Goal: Task Accomplishment & Management: Use online tool/utility

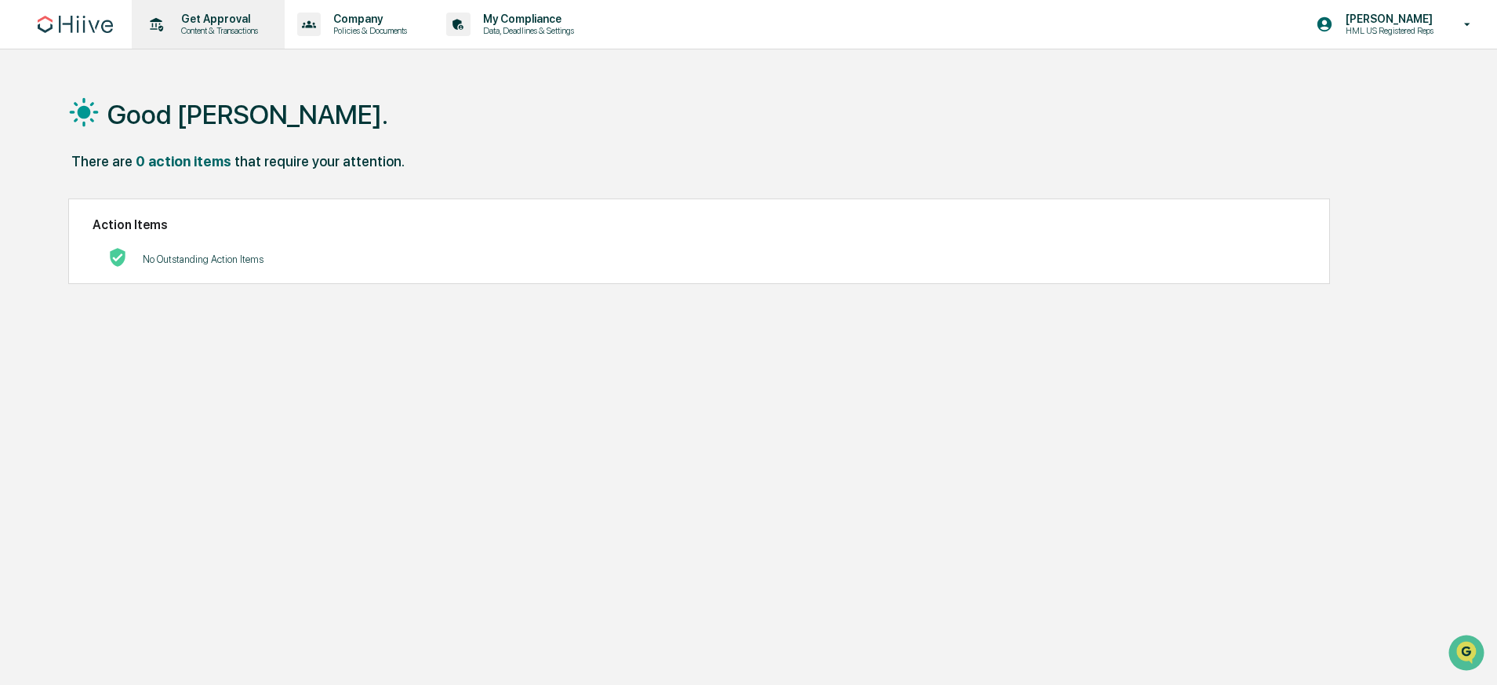
click at [179, 19] on p "Get Approval" at bounding box center [217, 19] width 97 height 13
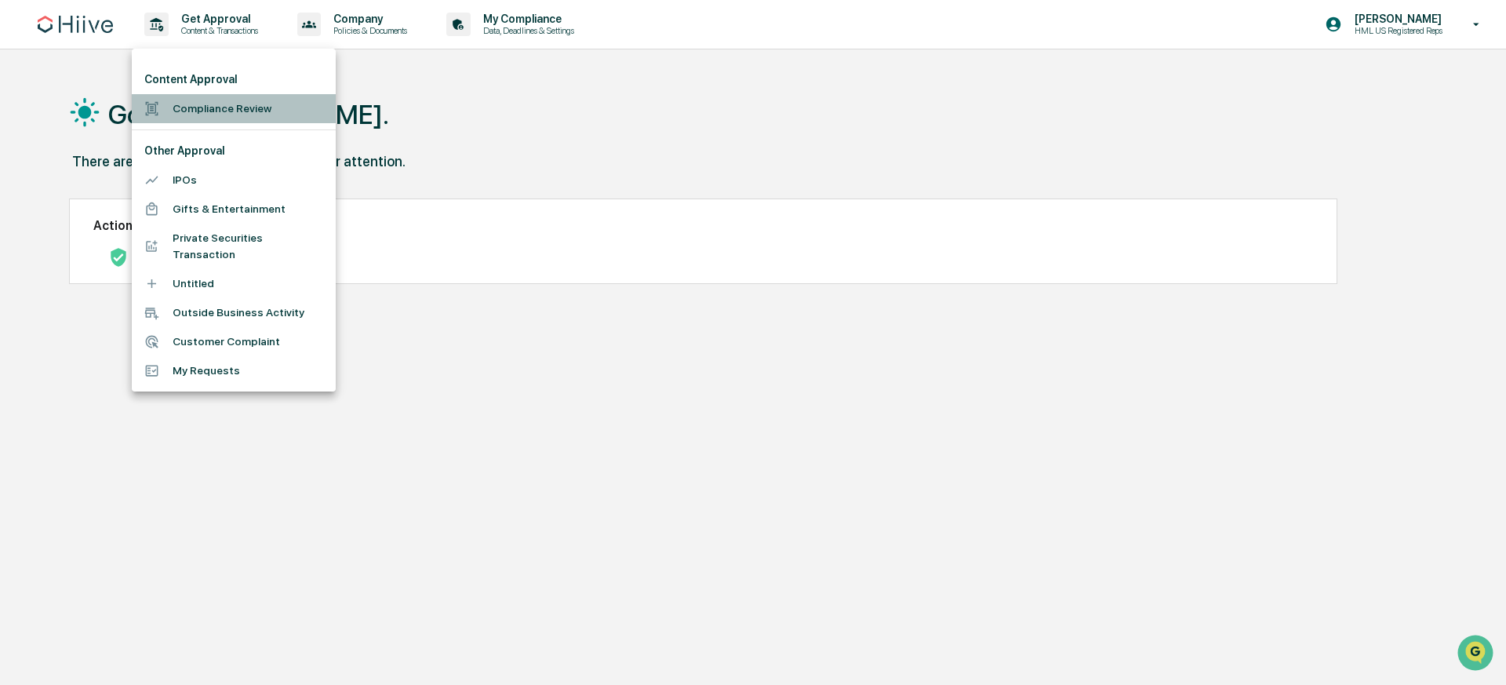
click at [263, 111] on li "Compliance Review" at bounding box center [234, 108] width 204 height 29
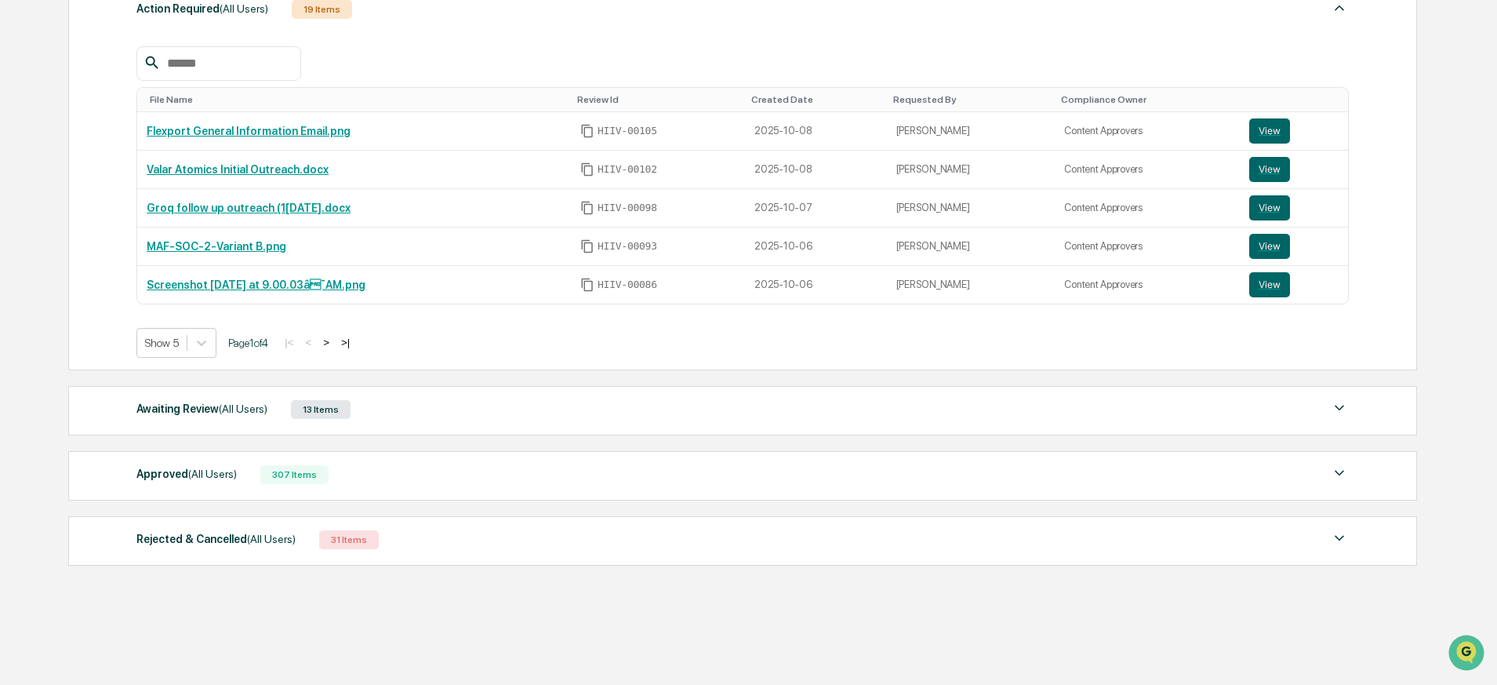
scroll to position [281, 0]
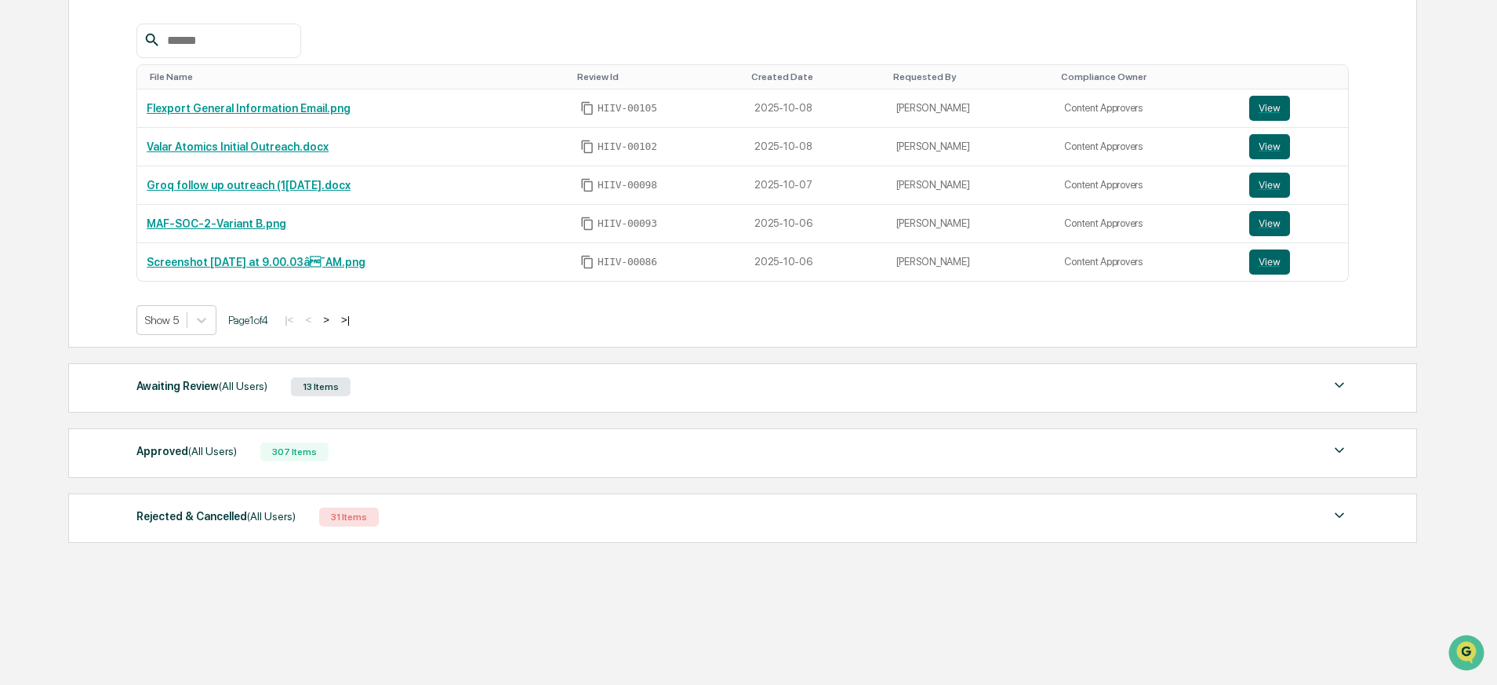
click at [212, 387] on div "Awaiting Review (All Users)" at bounding box center [201, 386] width 131 height 20
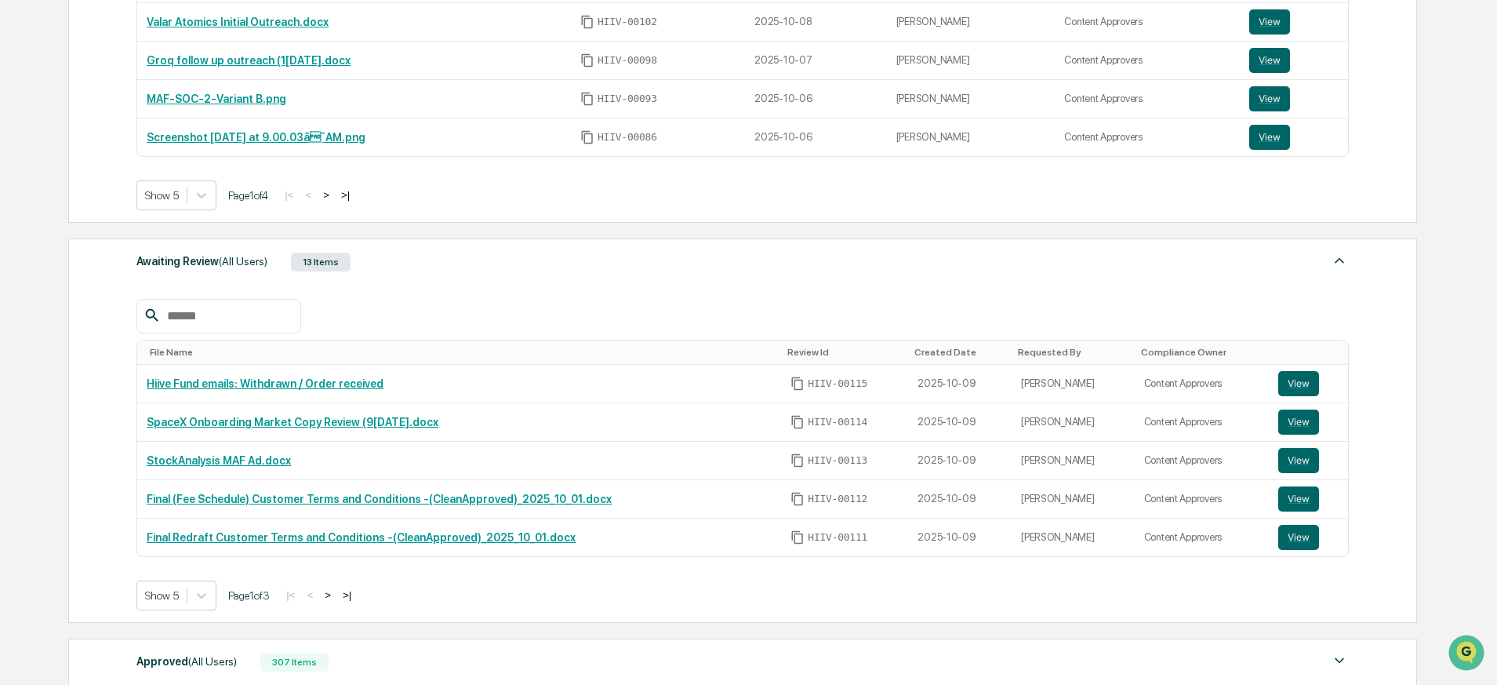
scroll to position [405, 0]
click at [1306, 424] on button "View" at bounding box center [1298, 421] width 41 height 25
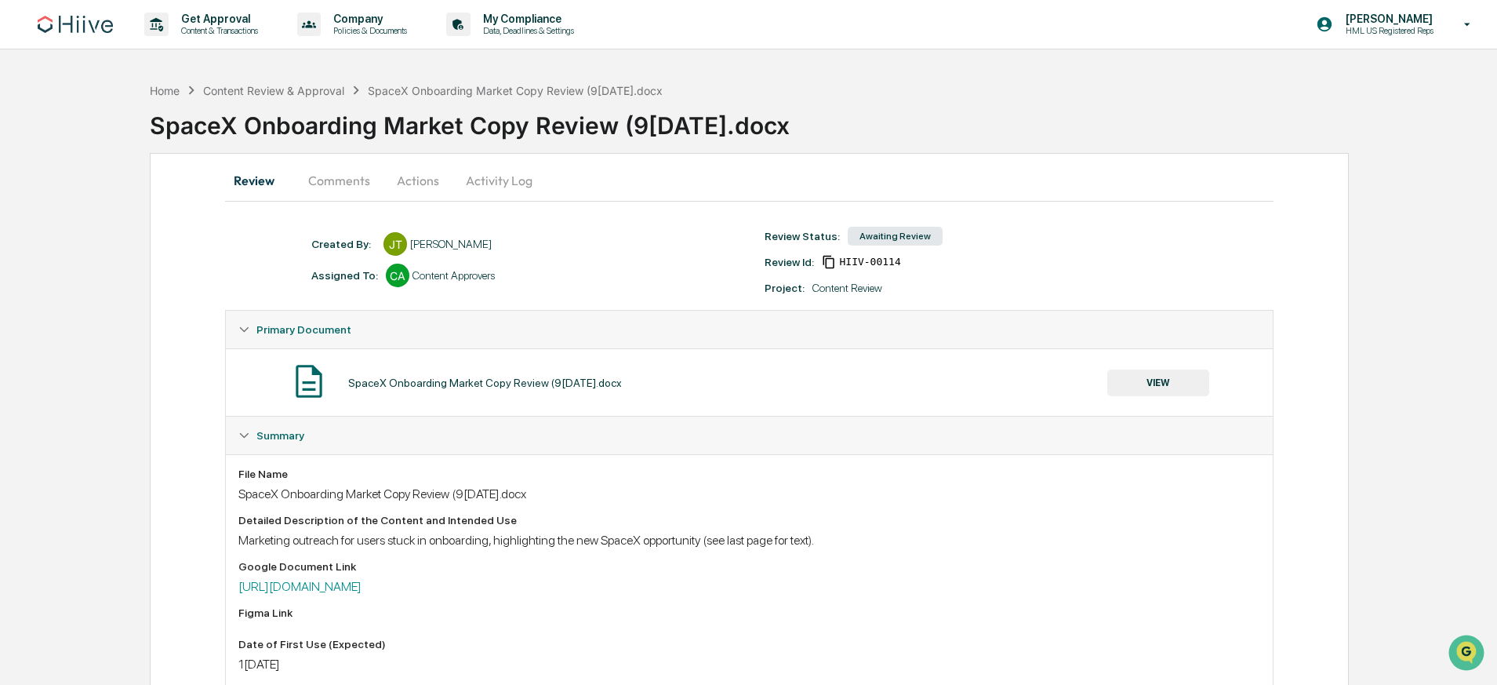
click at [327, 175] on button "Comments" at bounding box center [339, 181] width 87 height 38
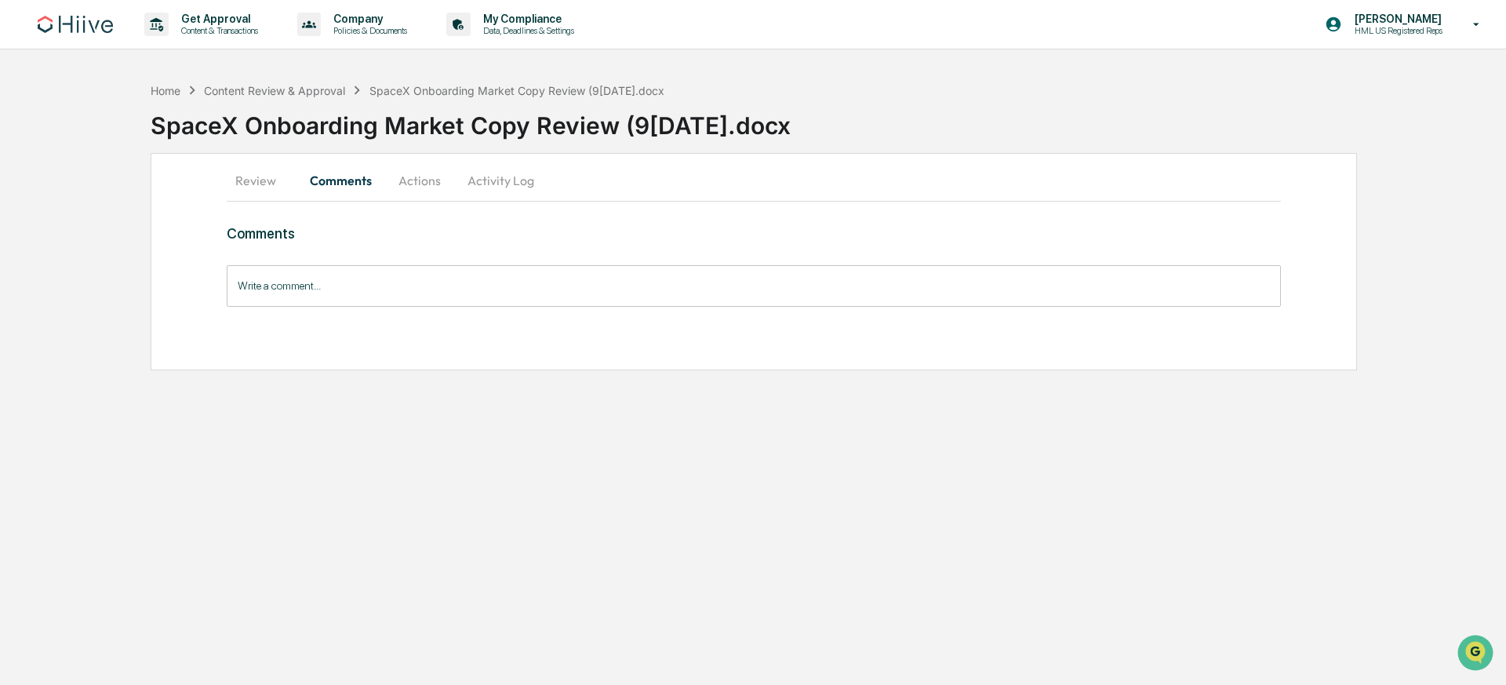
click at [252, 179] on button "Review" at bounding box center [262, 181] width 71 height 38
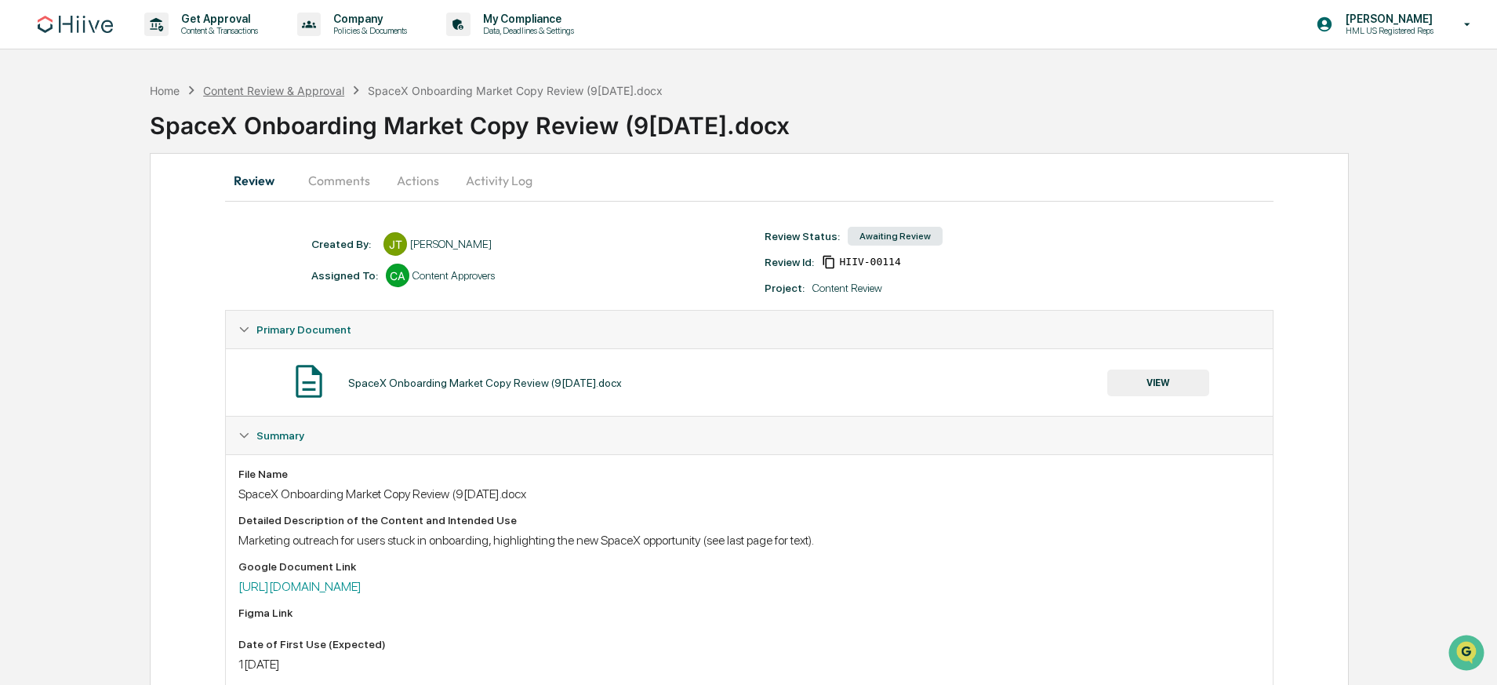
click at [330, 90] on div "Content Review & Approval" at bounding box center [273, 90] width 141 height 13
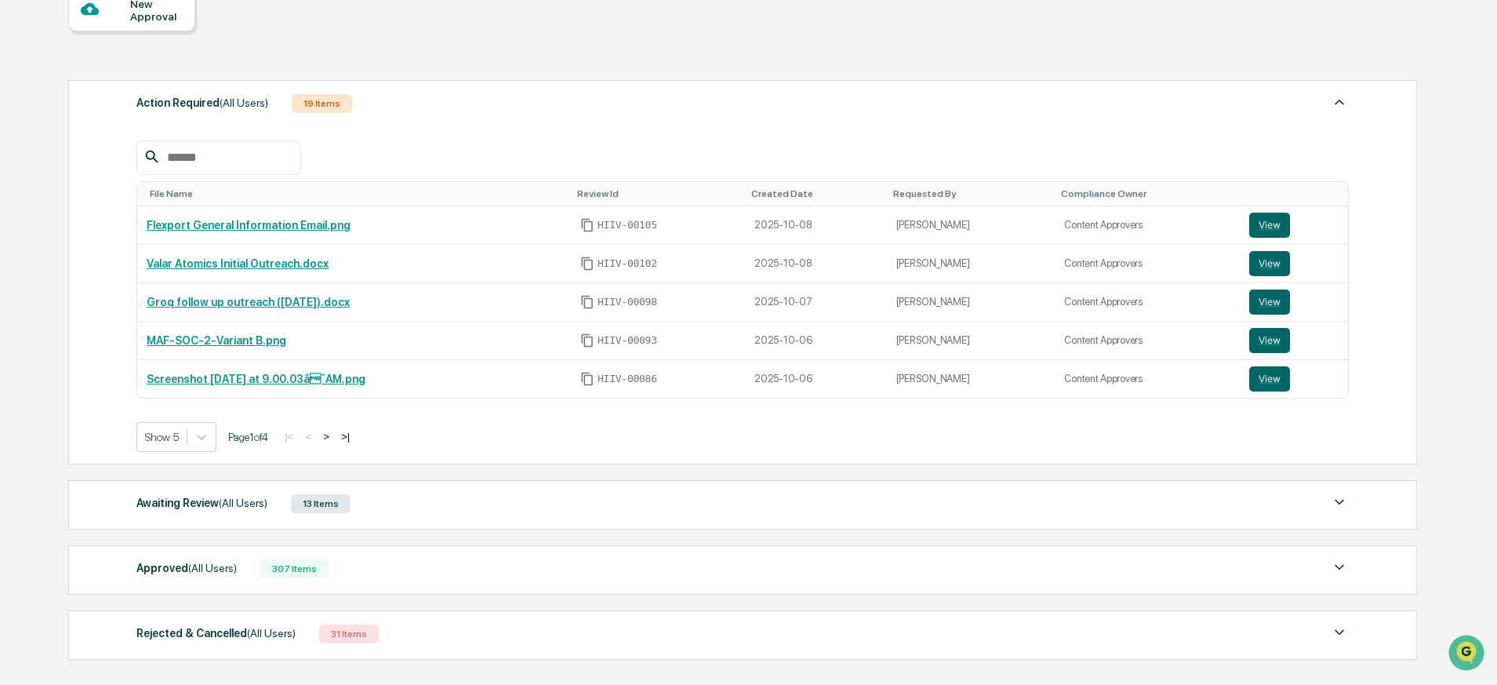
scroll to position [281, 0]
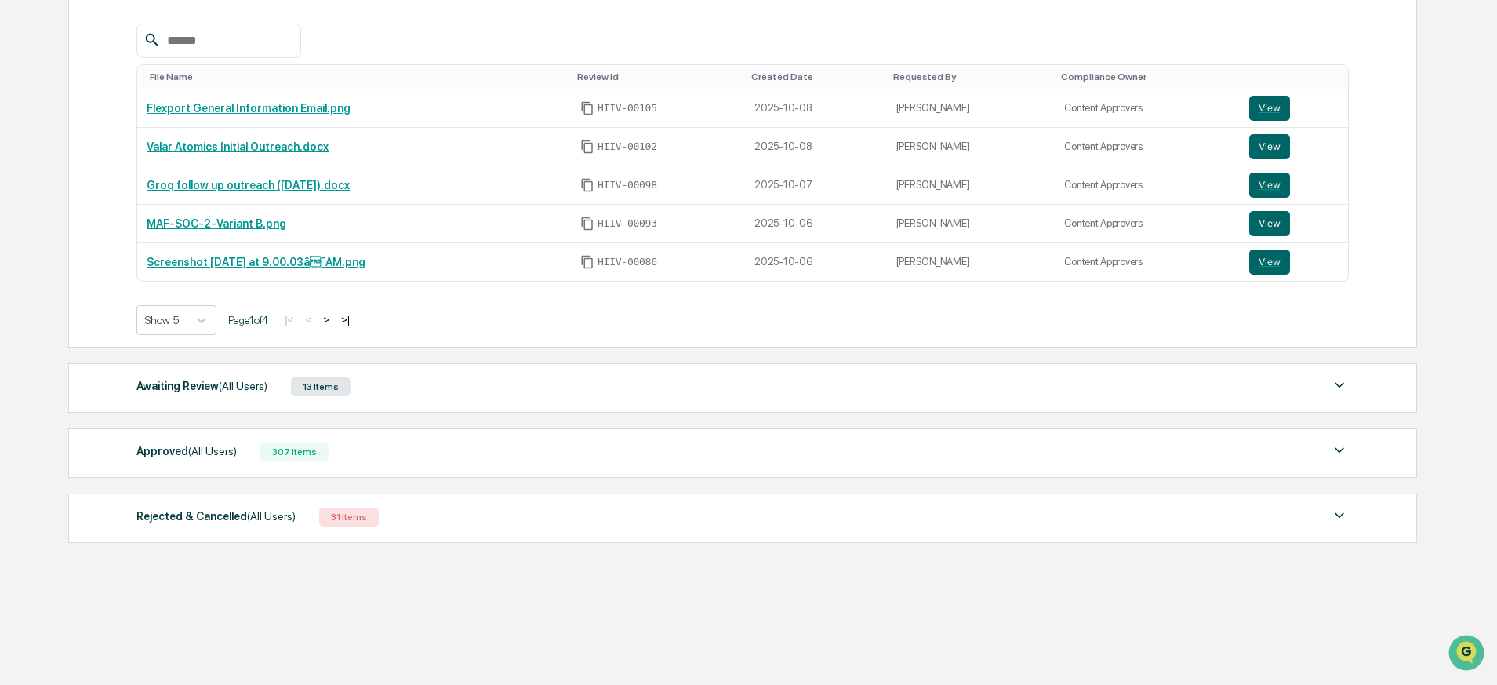
click at [262, 395] on div "Awaiting Review (All Users) 13 Items" at bounding box center [742, 387] width 1212 height 22
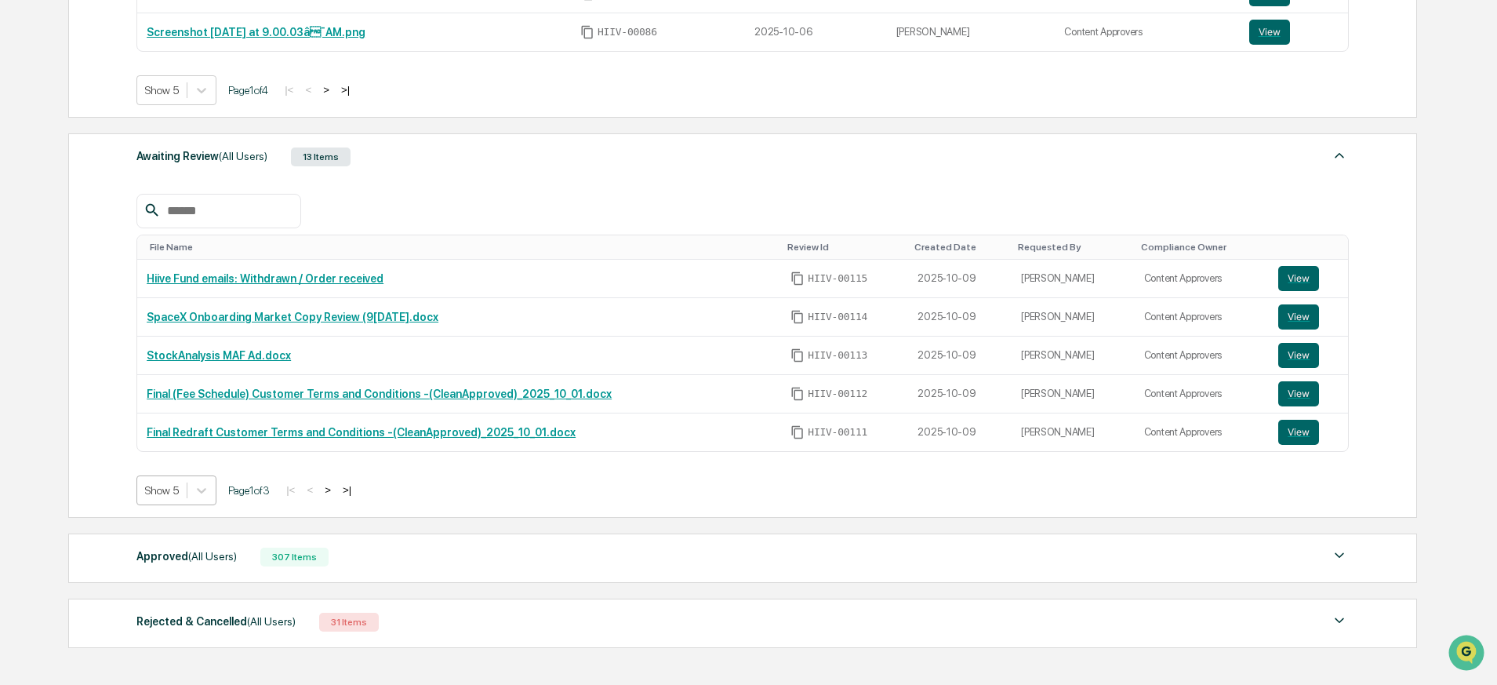
scroll to position [501, 0]
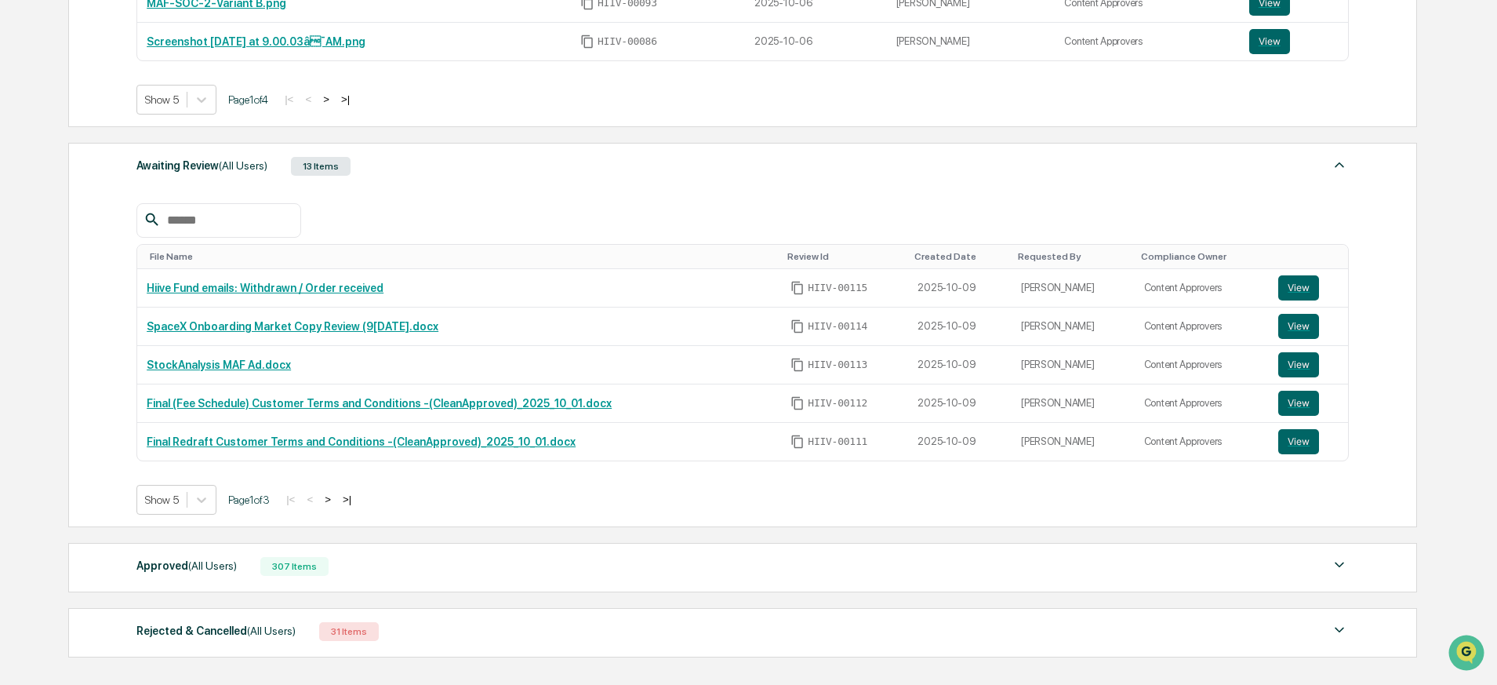
click at [336, 500] on button ">" at bounding box center [328, 498] width 16 height 13
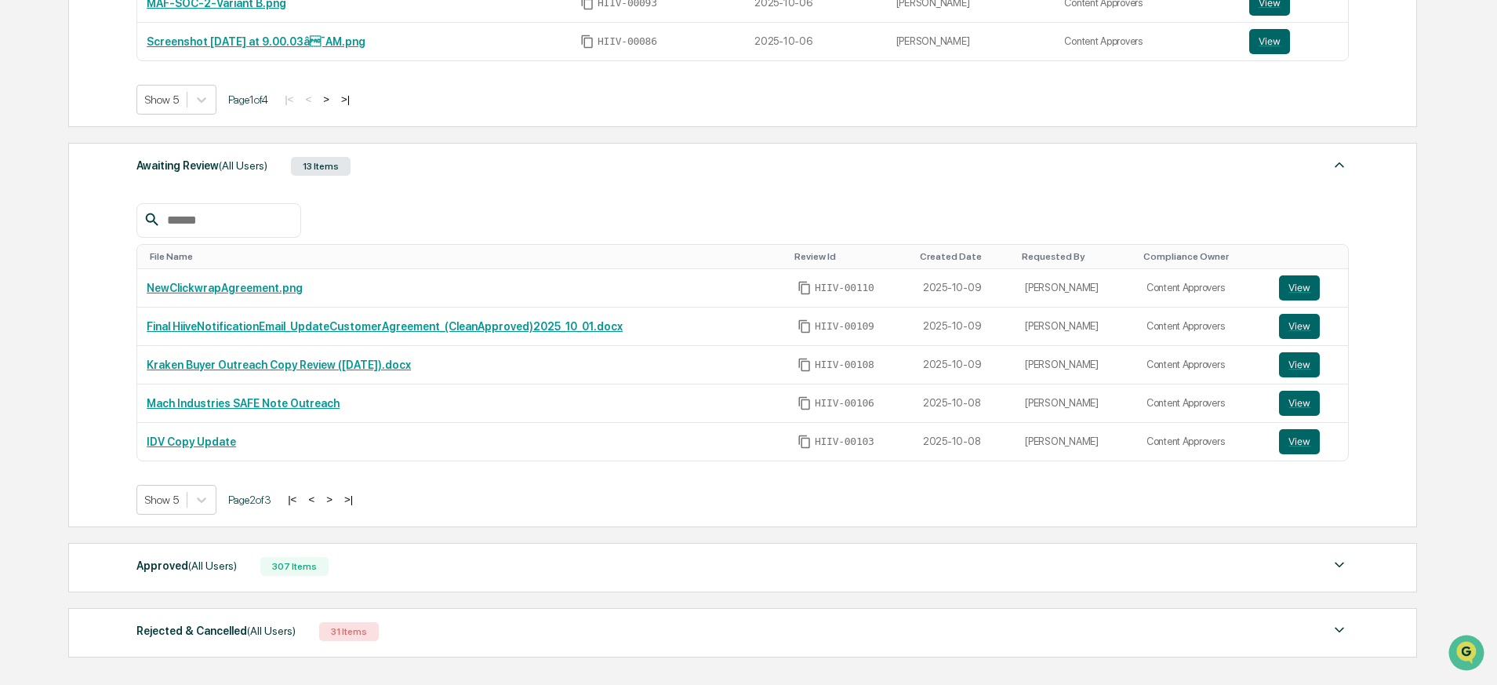
click at [319, 501] on button "<" at bounding box center [311, 498] width 16 height 13
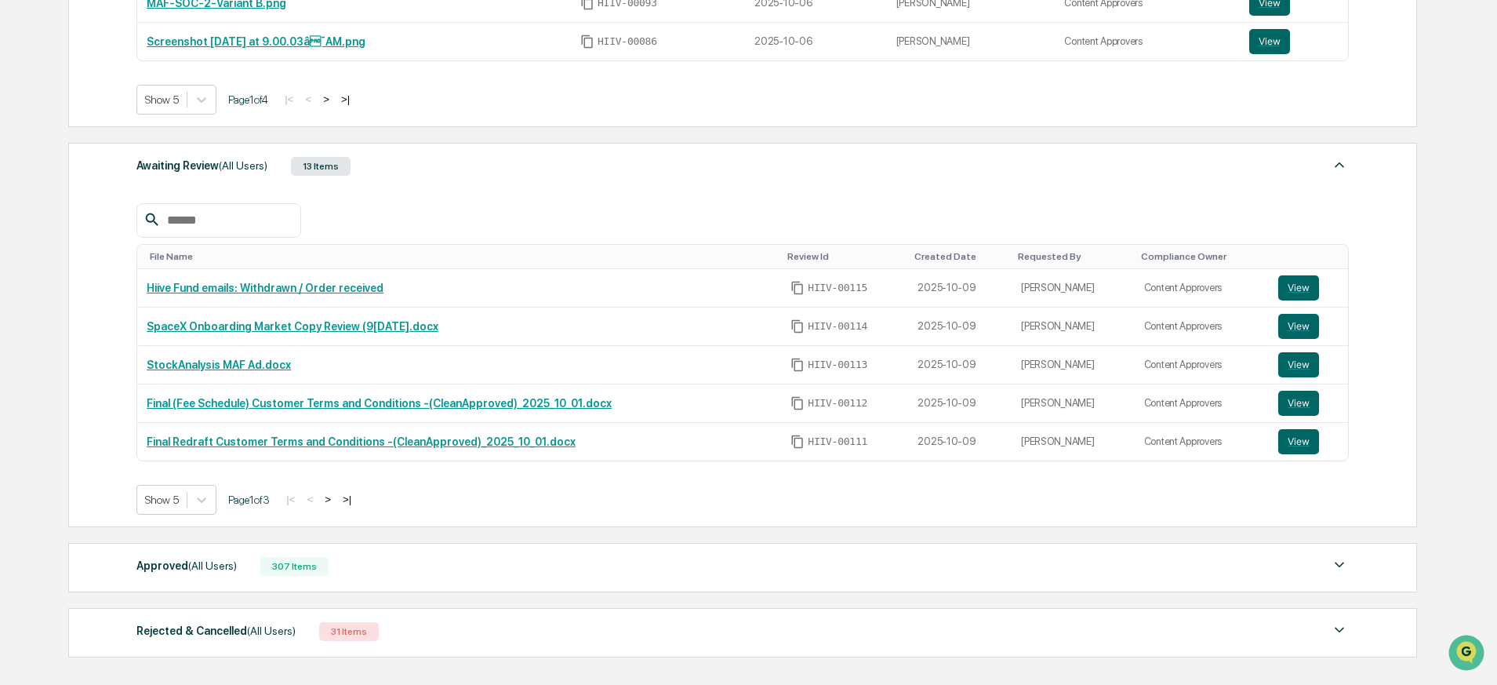
click at [336, 502] on button ">" at bounding box center [328, 498] width 16 height 13
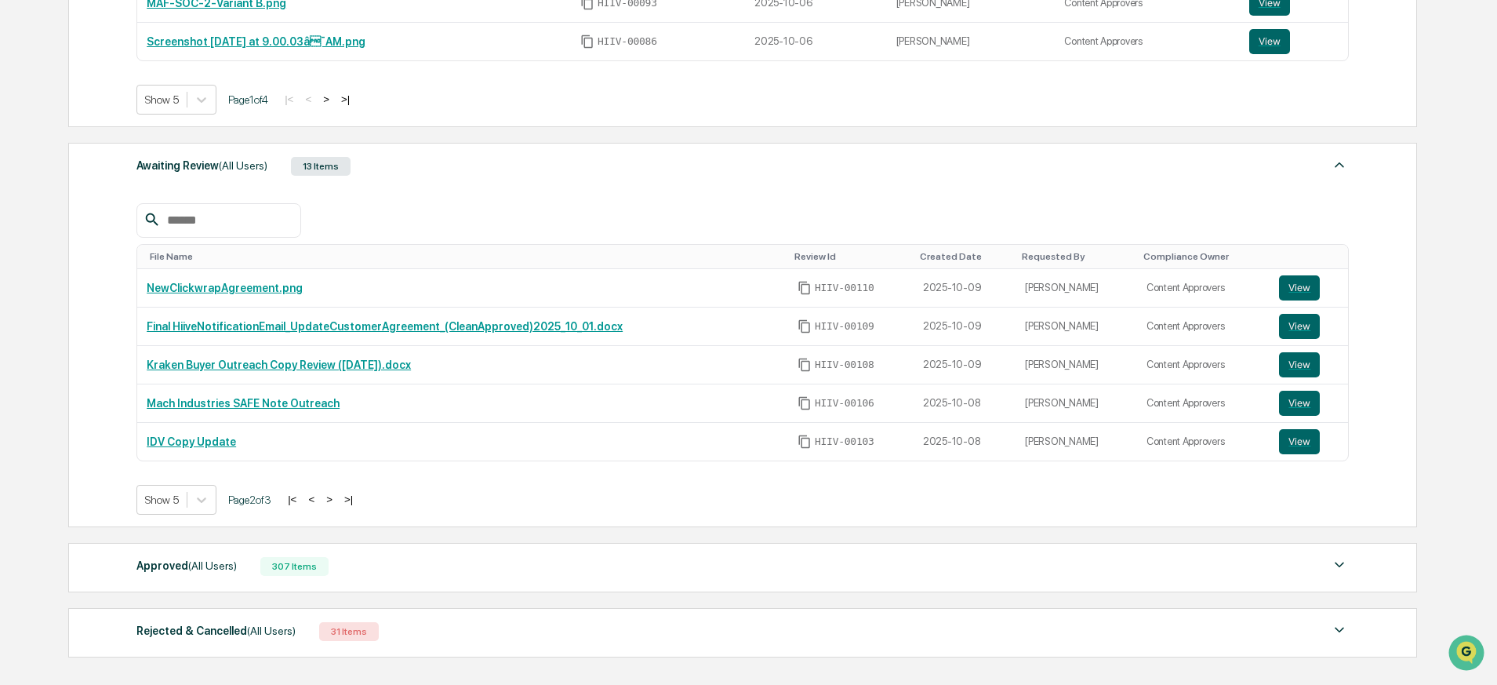
click at [337, 502] on button ">" at bounding box center [329, 498] width 16 height 13
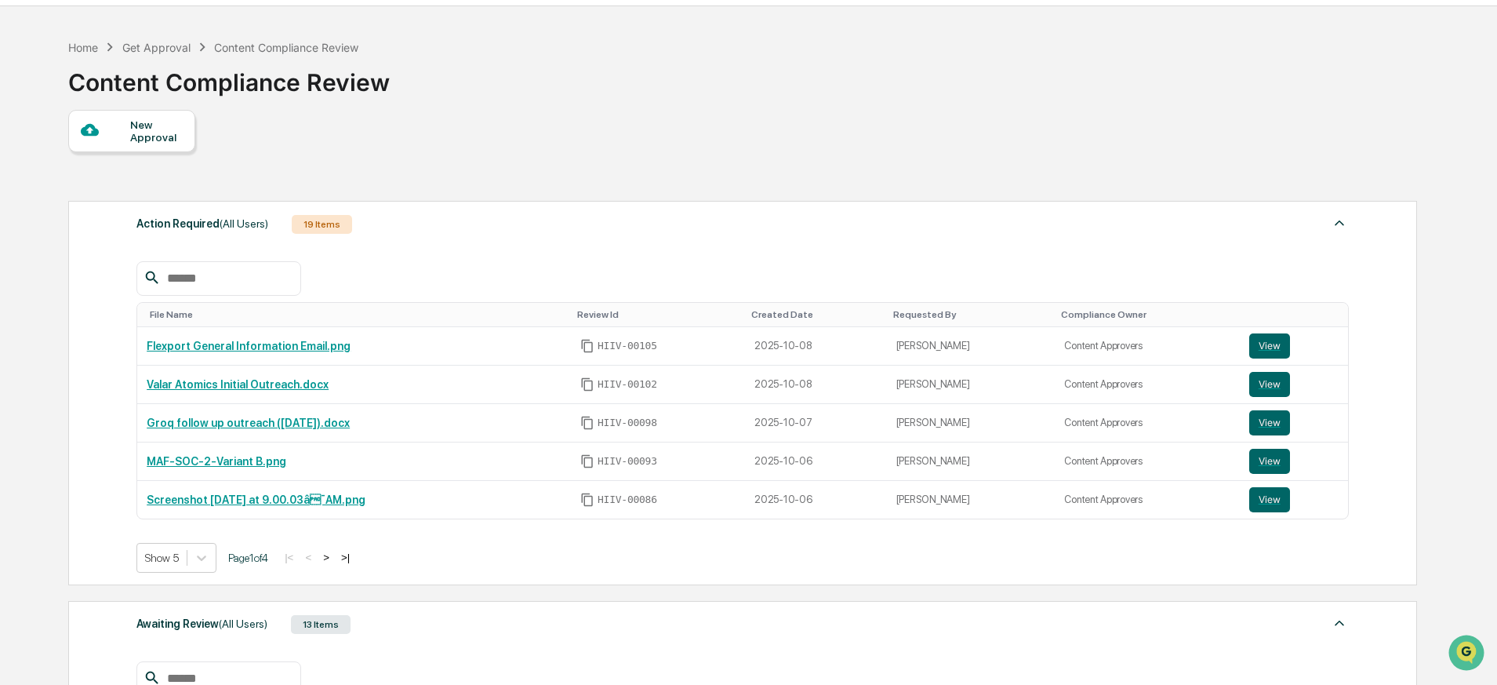
scroll to position [45, 0]
click at [334, 558] on button ">" at bounding box center [326, 555] width 16 height 13
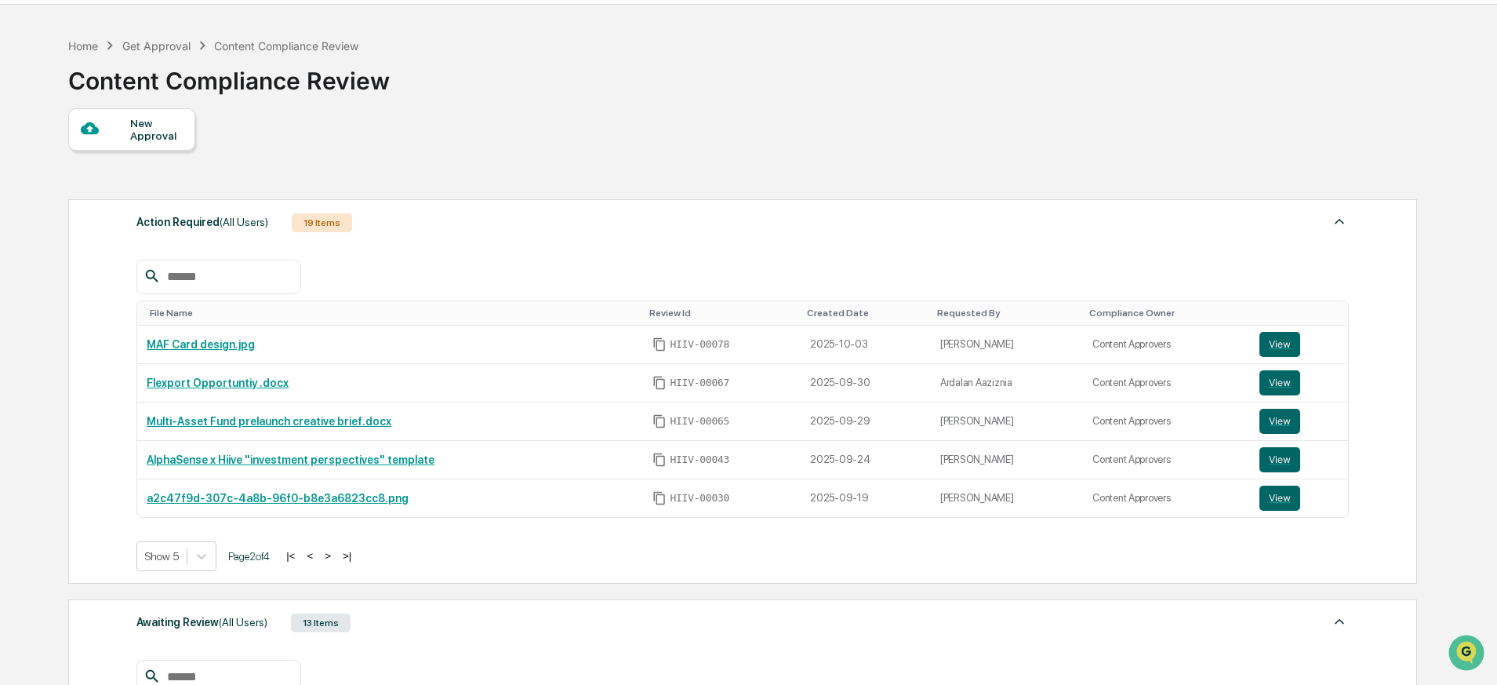
click at [336, 558] on button ">" at bounding box center [328, 555] width 16 height 13
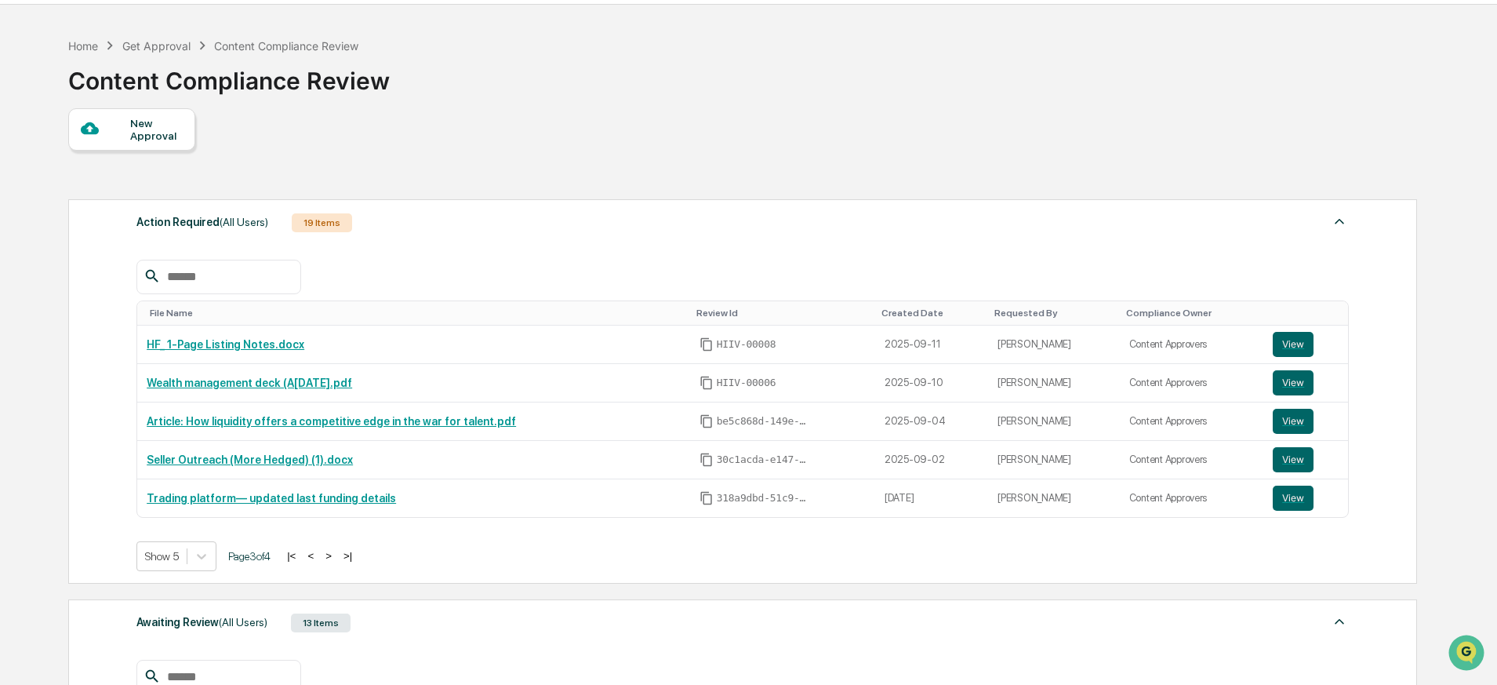
click at [336, 558] on button ">" at bounding box center [329, 555] width 16 height 13
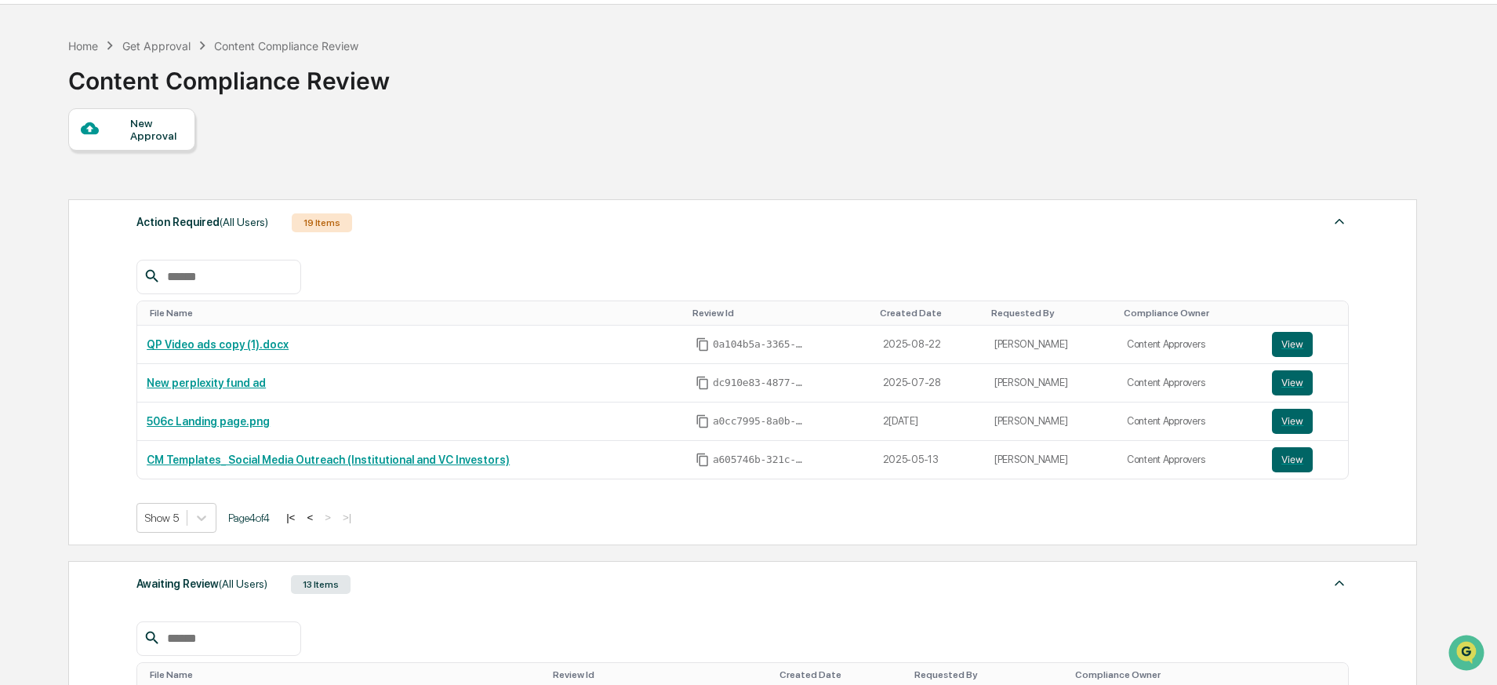
click at [300, 519] on button "|<" at bounding box center [290, 516] width 18 height 13
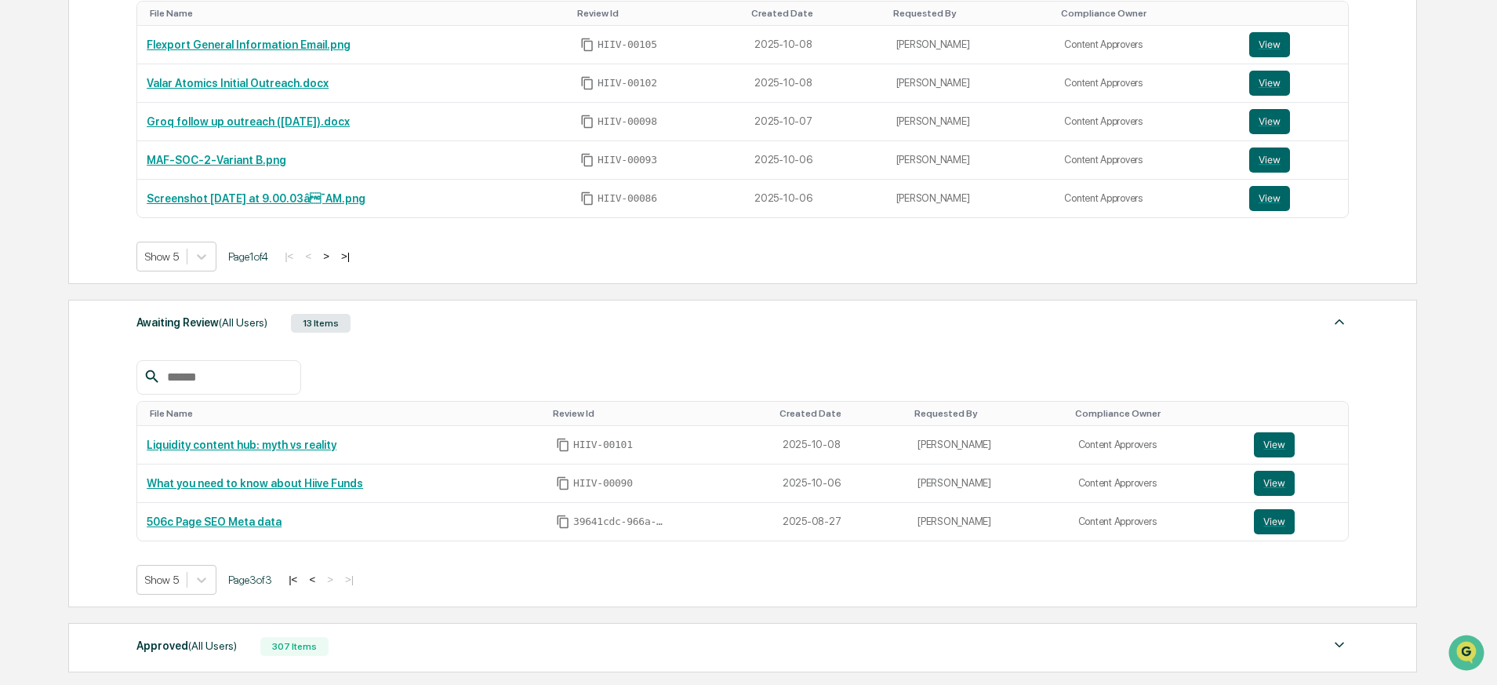
scroll to position [539, 0]
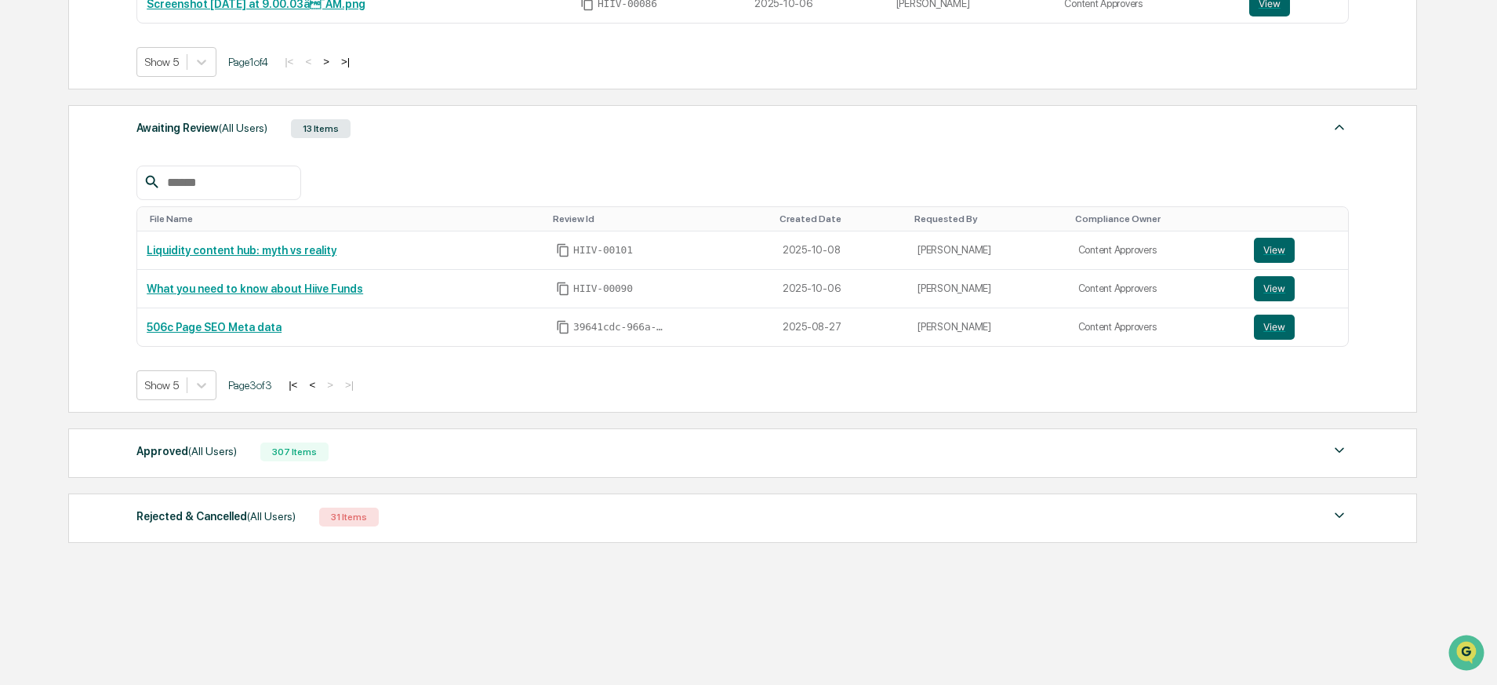
click at [237, 449] on span "(All Users)" at bounding box center [212, 451] width 49 height 13
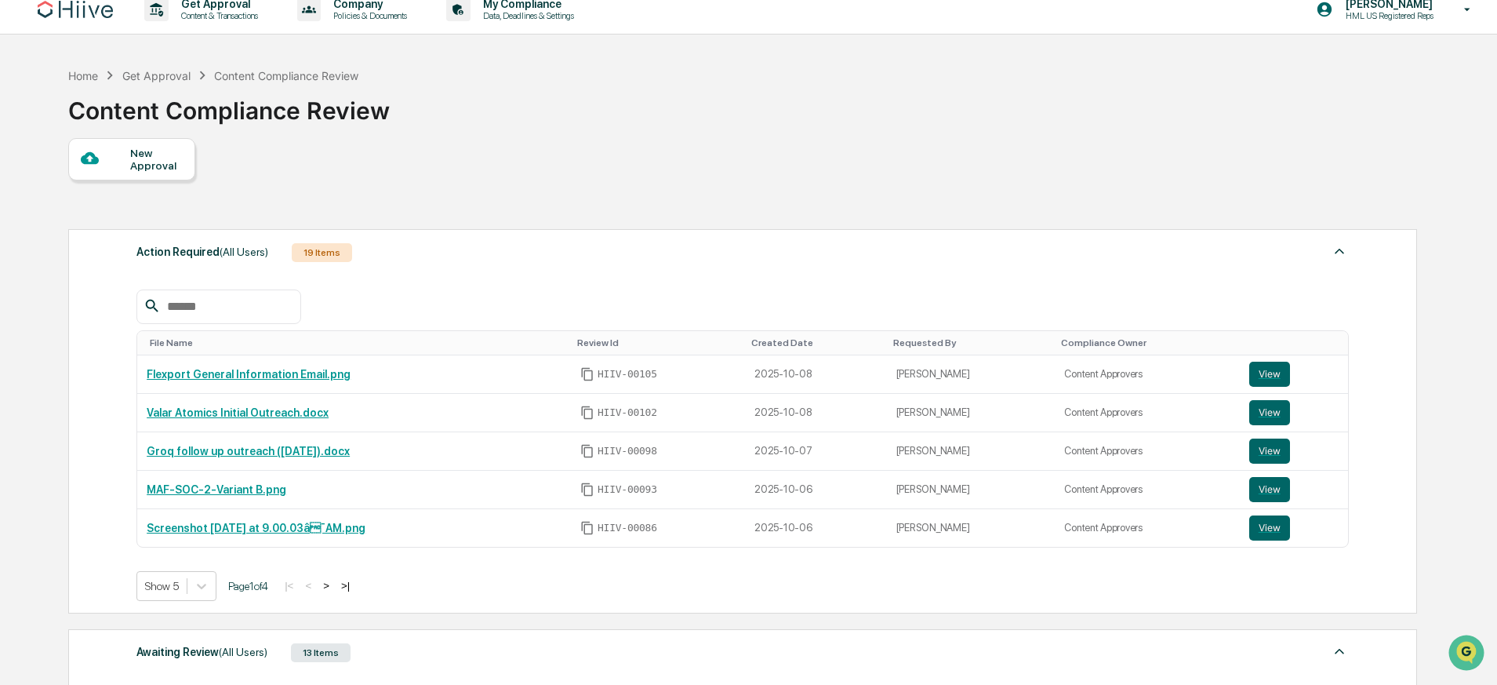
scroll to position [0, 0]
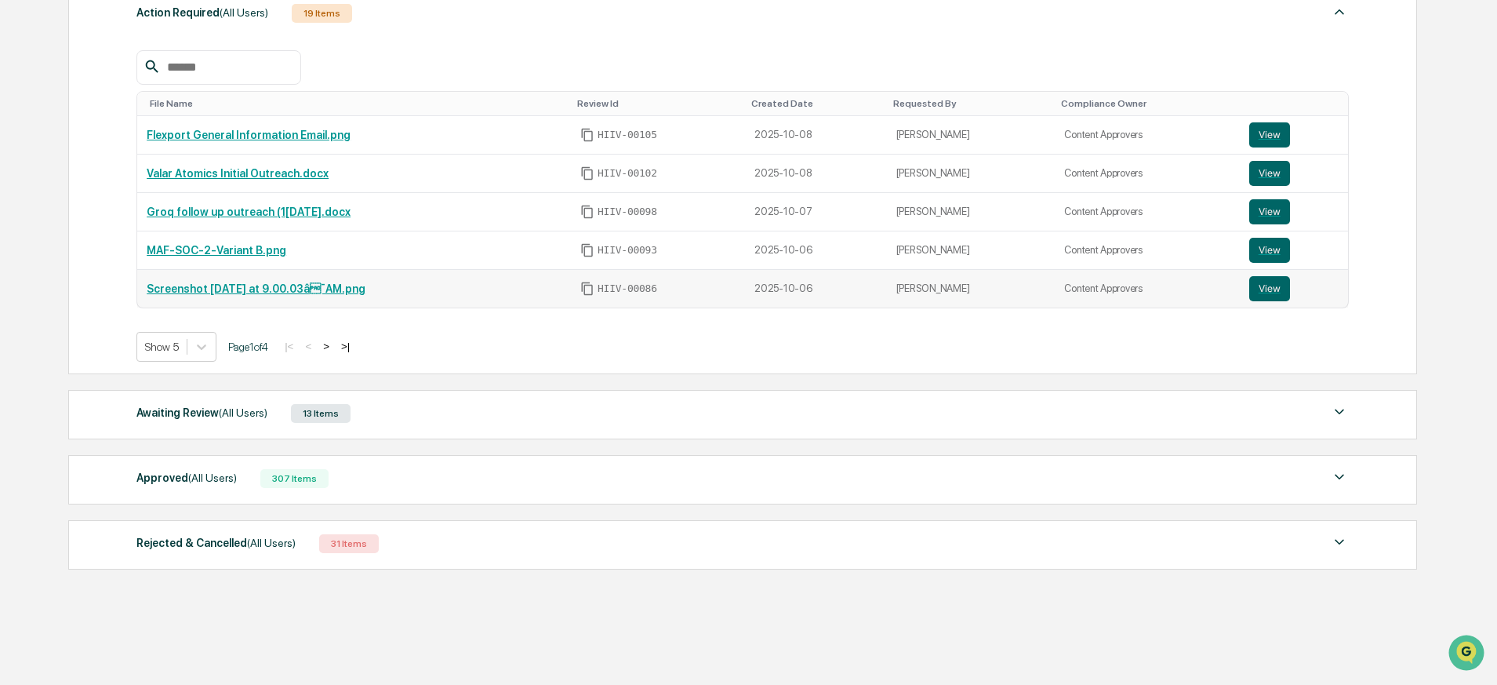
scroll to position [269, 0]
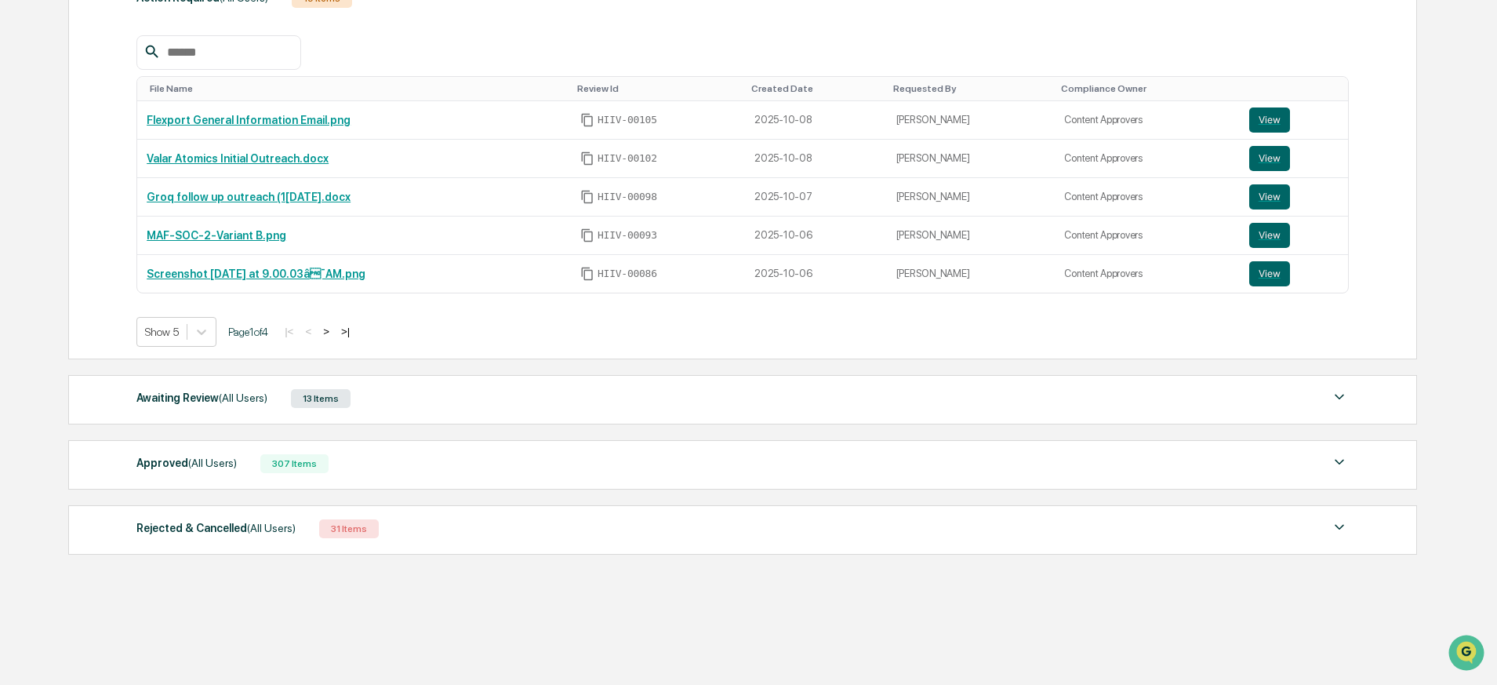
click at [334, 330] on button ">" at bounding box center [326, 331] width 16 height 13
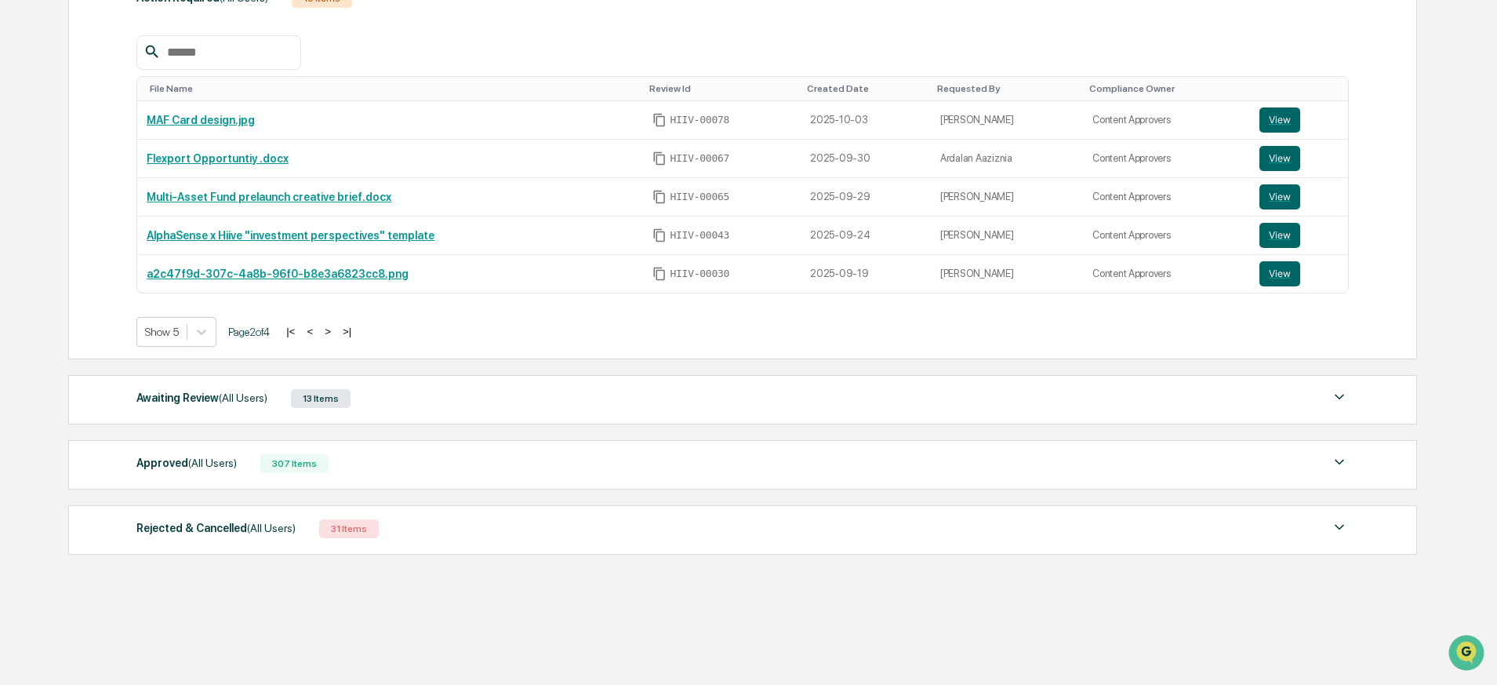
click at [336, 336] on button ">" at bounding box center [328, 331] width 16 height 13
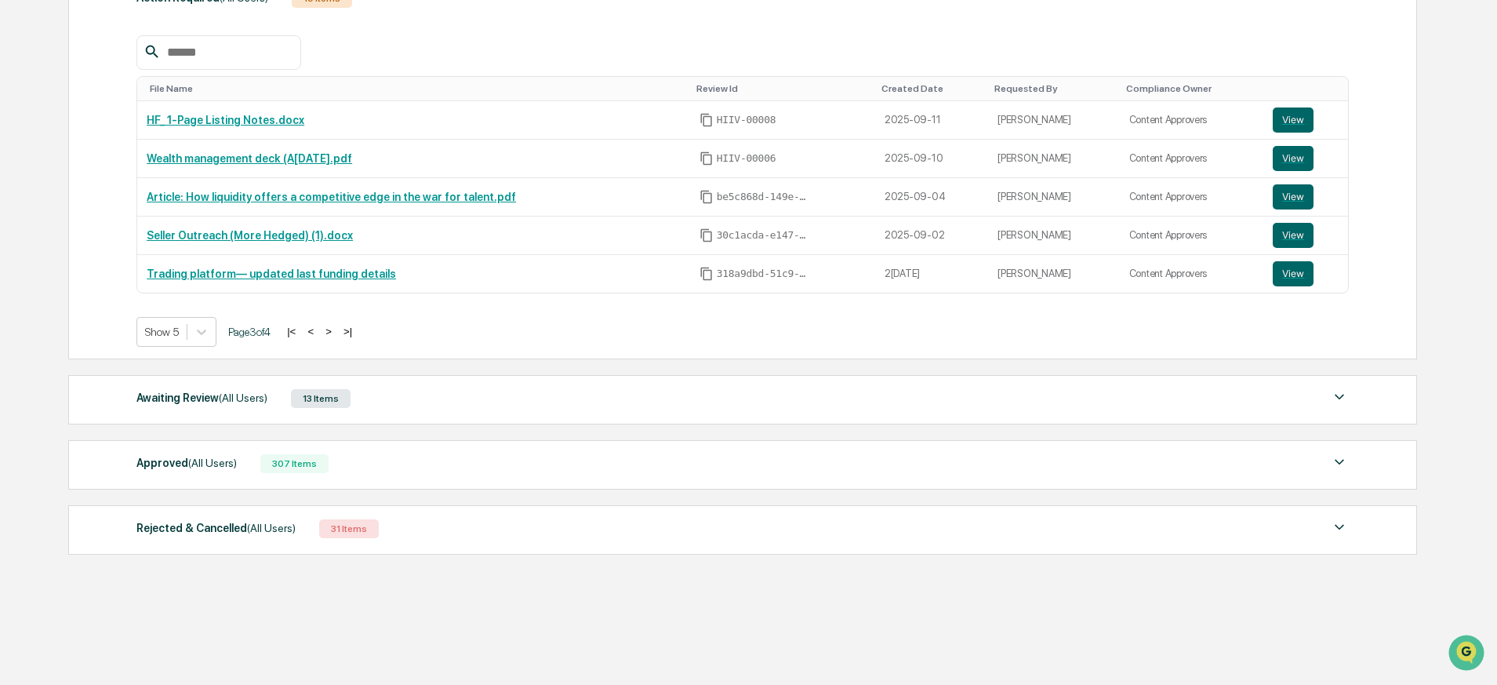
click at [336, 332] on button ">" at bounding box center [329, 331] width 16 height 13
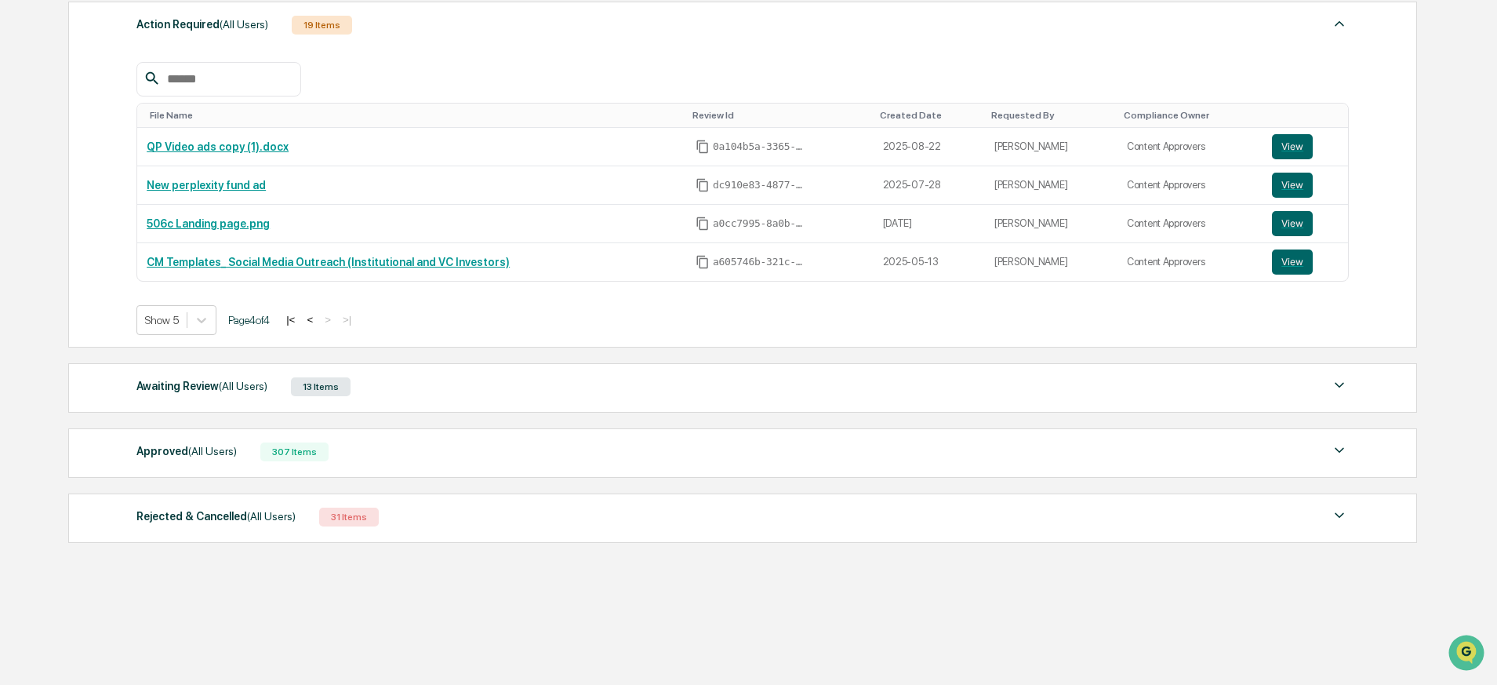
scroll to position [243, 0]
click at [300, 321] on button "|<" at bounding box center [290, 319] width 18 height 13
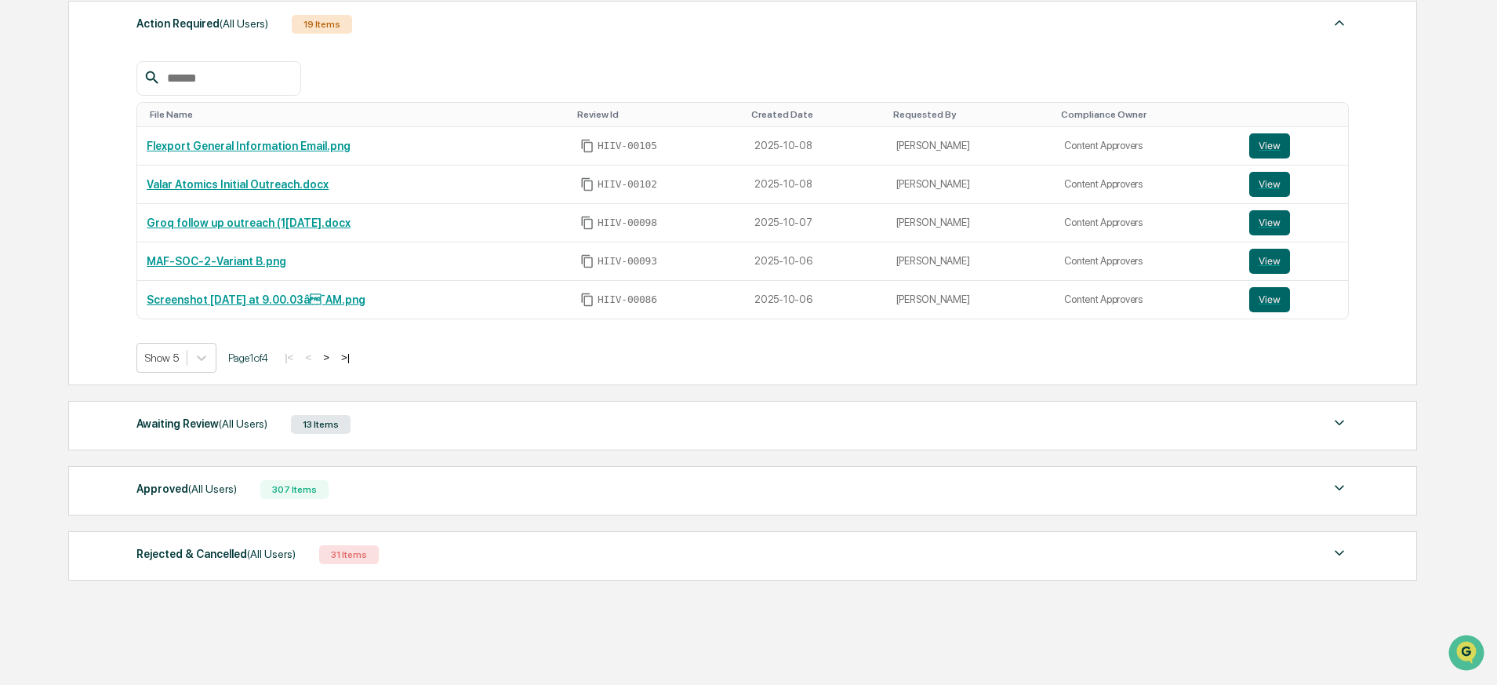
click at [378, 416] on div "Awaiting Review (All Users) 13 Items" at bounding box center [742, 424] width 1212 height 22
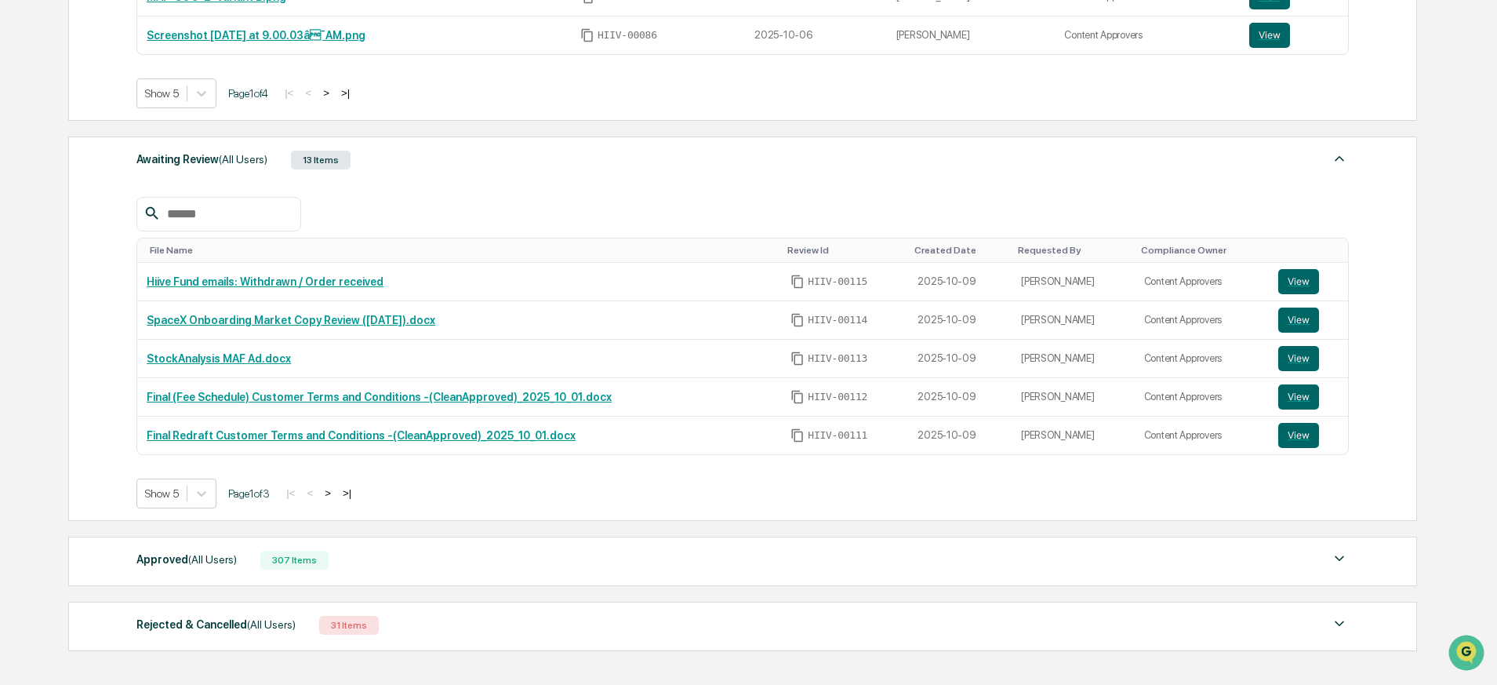
scroll to position [517, 0]
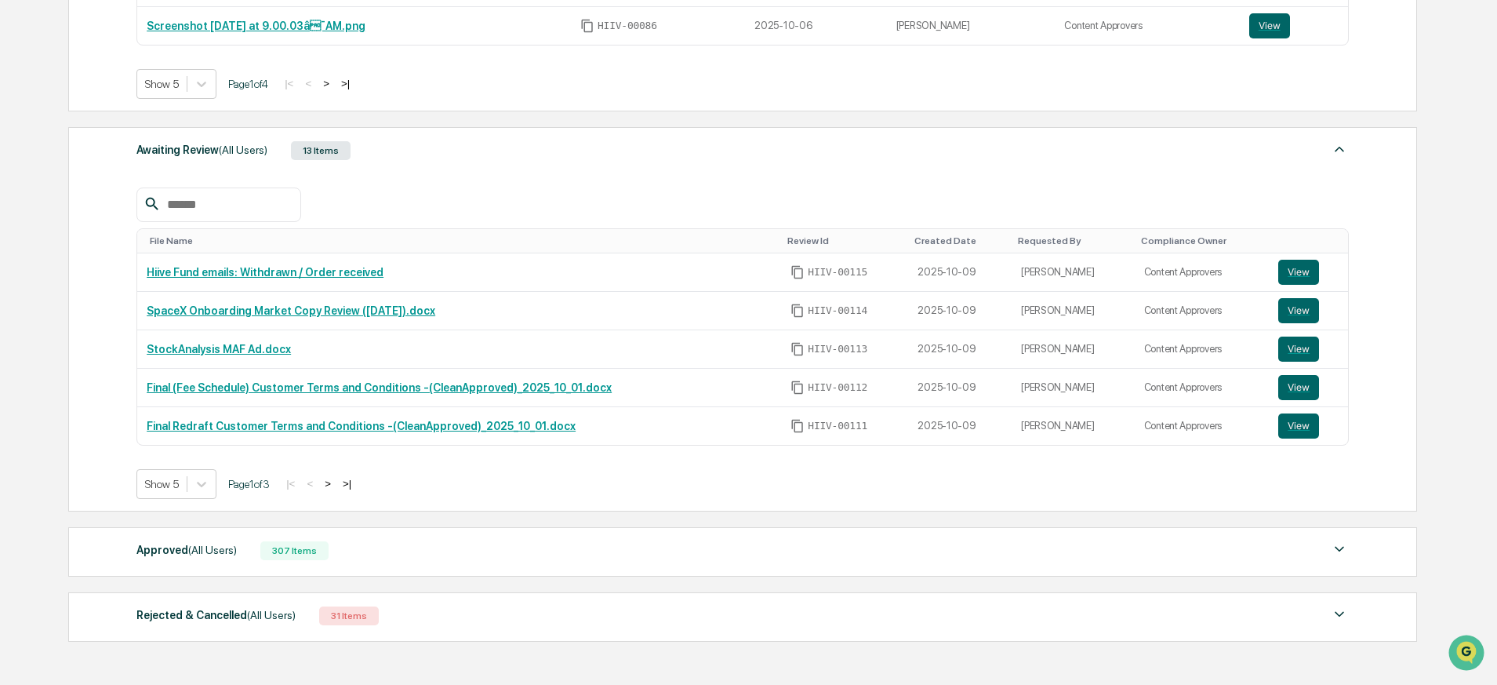
click at [336, 485] on button ">" at bounding box center [328, 483] width 16 height 13
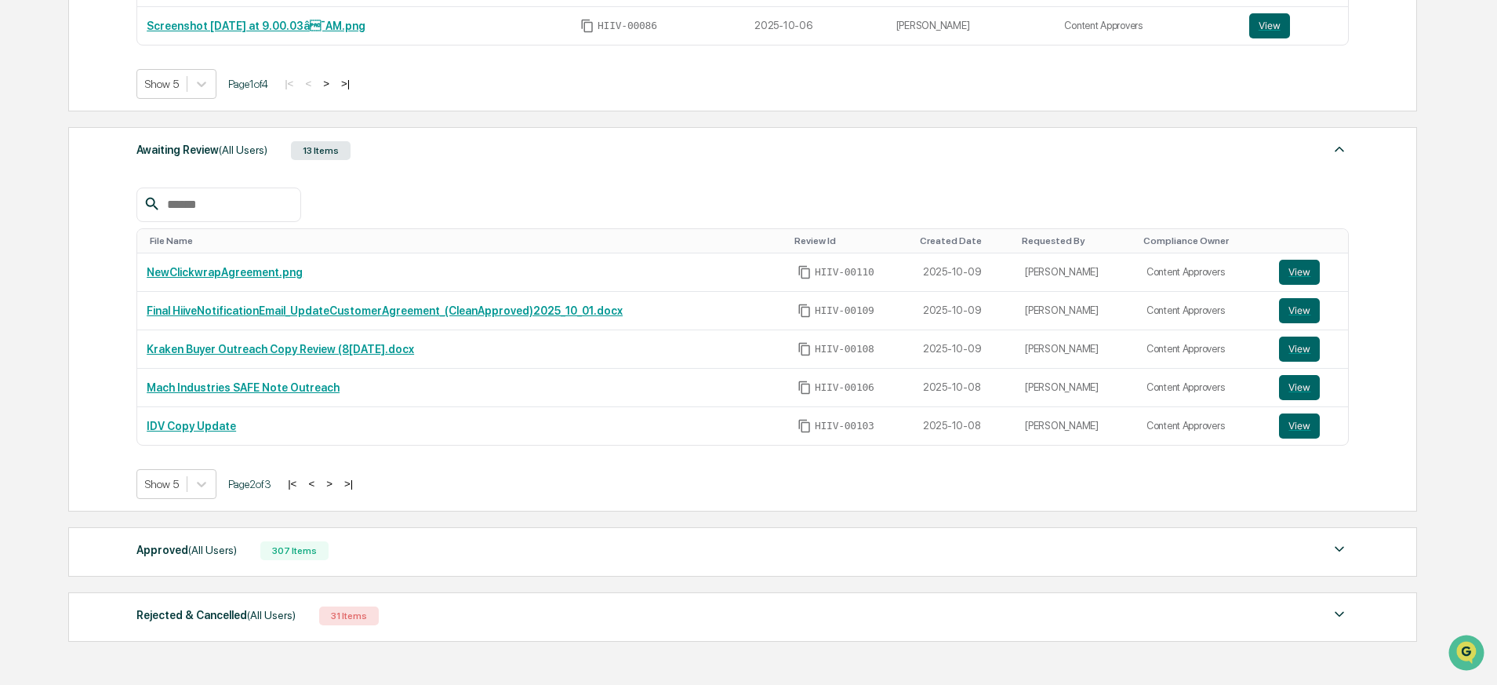
click at [319, 485] on button "<" at bounding box center [311, 483] width 16 height 13
